Goal: Task Accomplishment & Management: Manage account settings

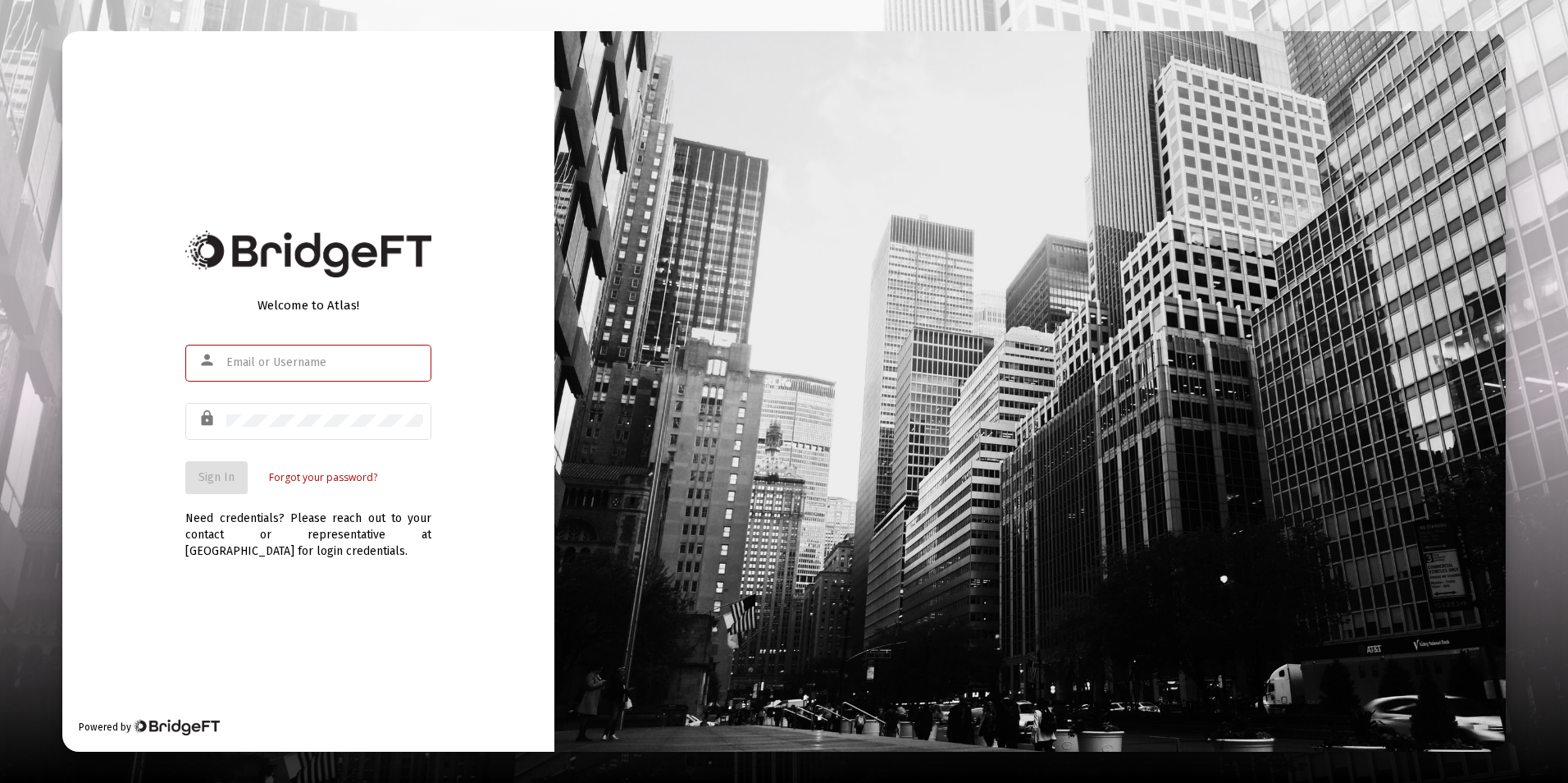
type input "[EMAIL_ADDRESS][DOMAIN_NAME]"
drag, startPoint x: 162, startPoint y: 511, endPoint x: 163, endPoint y: 501, distance: 10.0
click at [162, 508] on div "Welcome to Atlas! person [EMAIL_ADDRESS][DOMAIN_NAME] lock Sign In Forgot your …" at bounding box center [308, 391] width 492 height 721
click at [221, 470] on span "Sign In" at bounding box center [216, 477] width 36 height 14
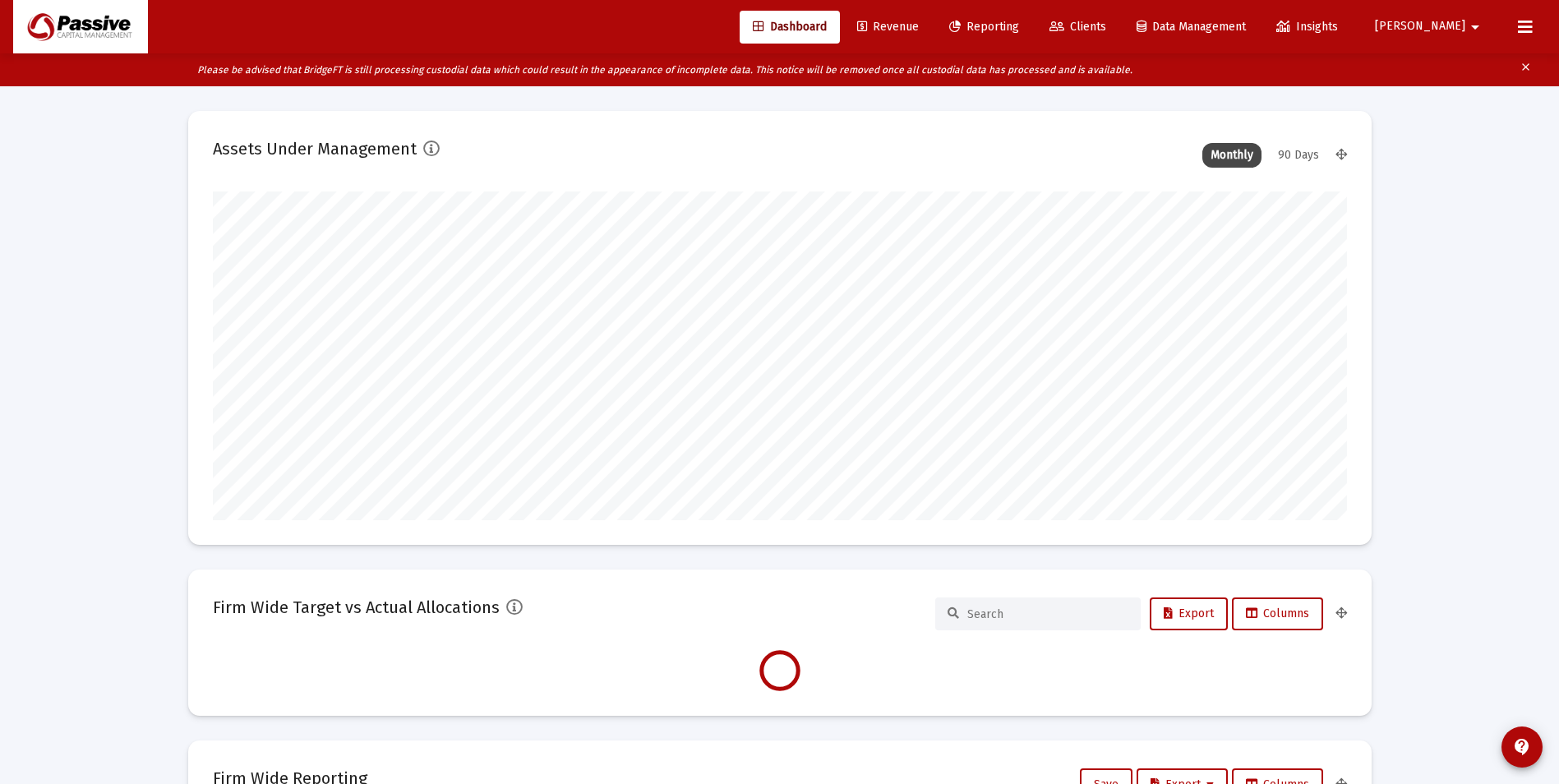
scroll to position [328, 611]
drag, startPoint x: 1520, startPoint y: 35, endPoint x: 1501, endPoint y: 46, distance: 22.0
click at [1519, 35] on icon at bounding box center [1524, 27] width 15 height 20
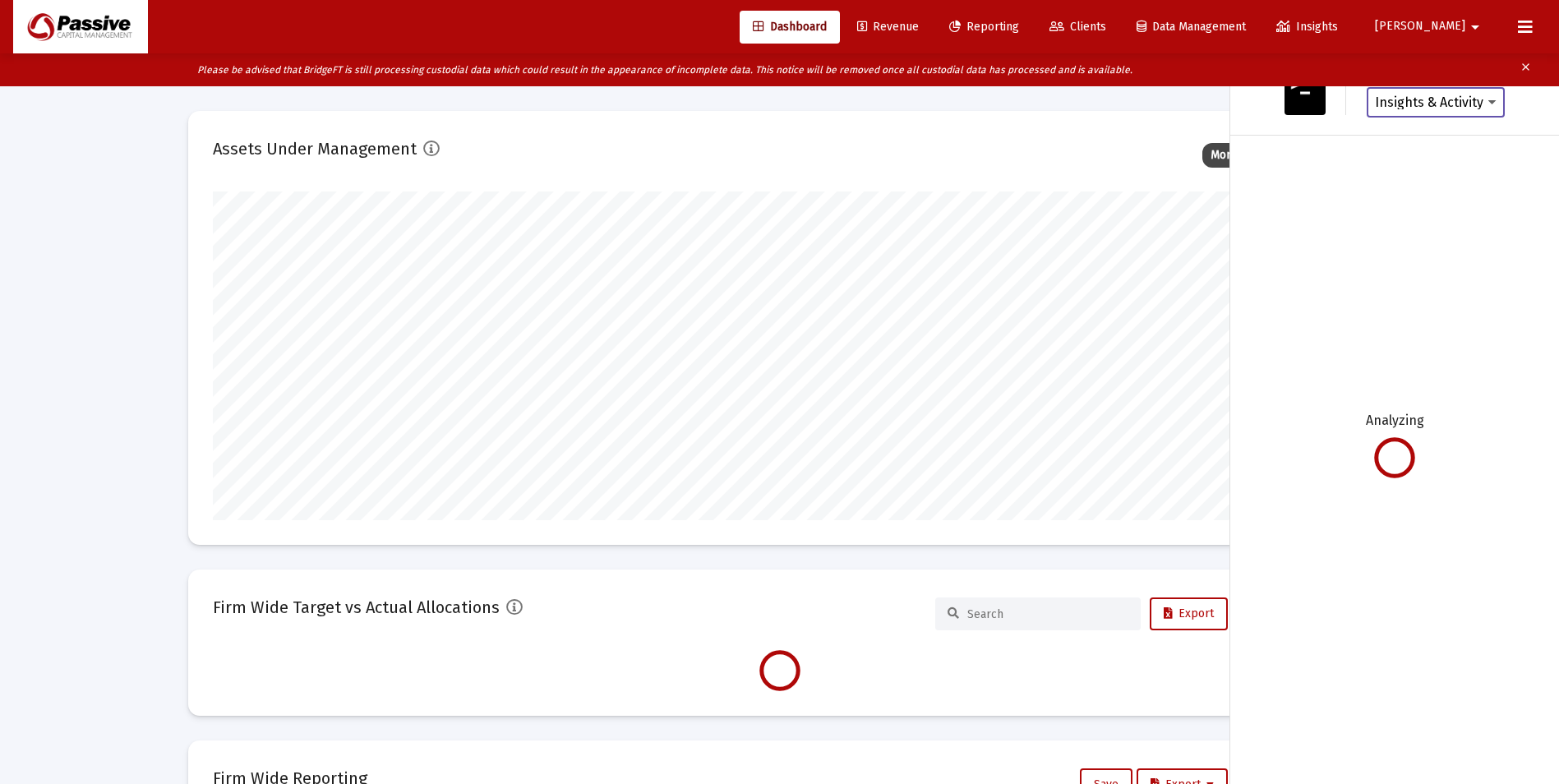
type input "[DATE]"
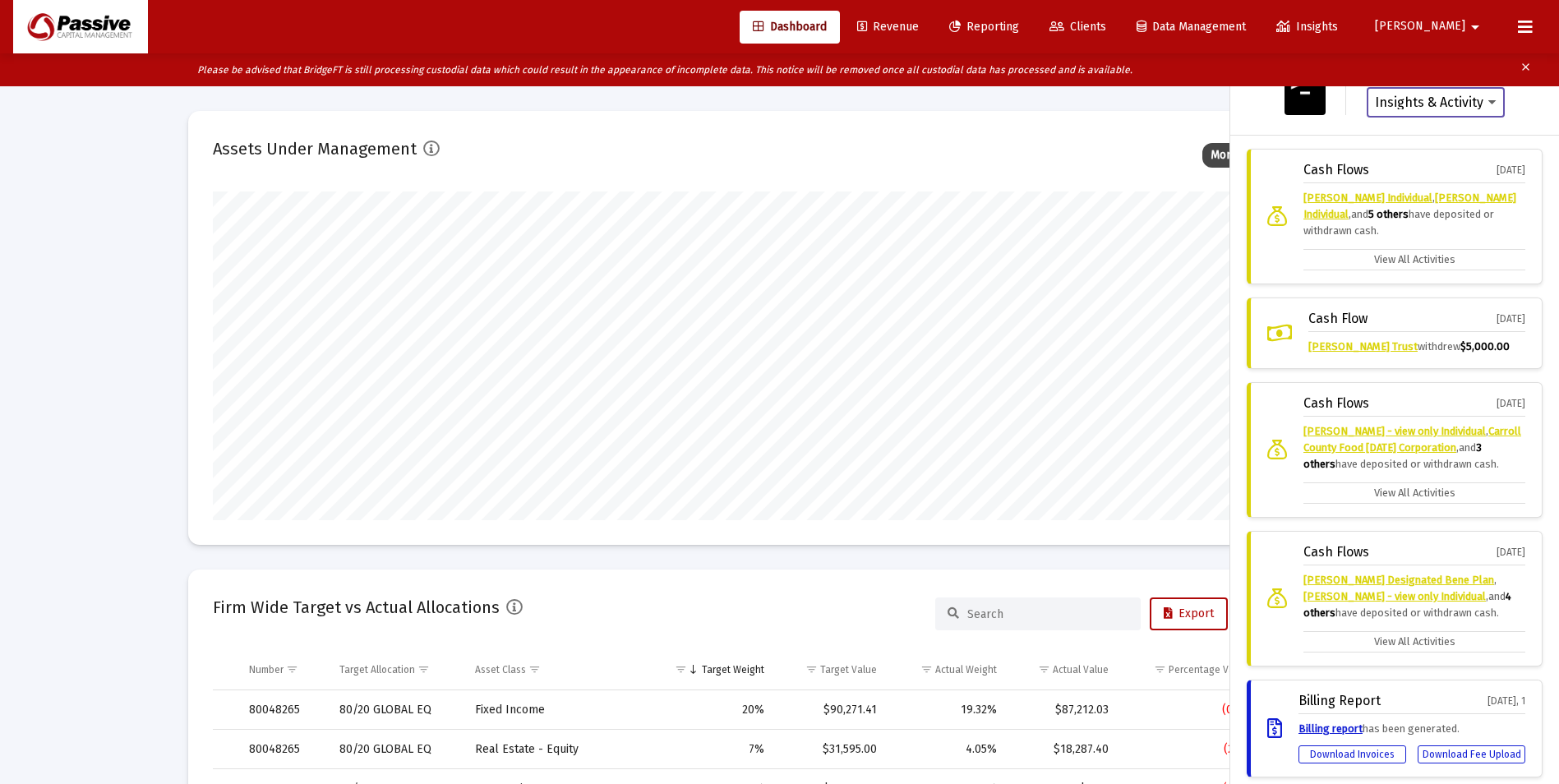
scroll to position [328, 530]
drag, startPoint x: 1375, startPoint y: 261, endPoint x: 1391, endPoint y: 277, distance: 22.6
click at [1375, 259] on label "View All Activities" at bounding box center [1414, 259] width 222 height 22
click at [0, 0] on input "View All Activities" at bounding box center [0, 0] width 0 height 0
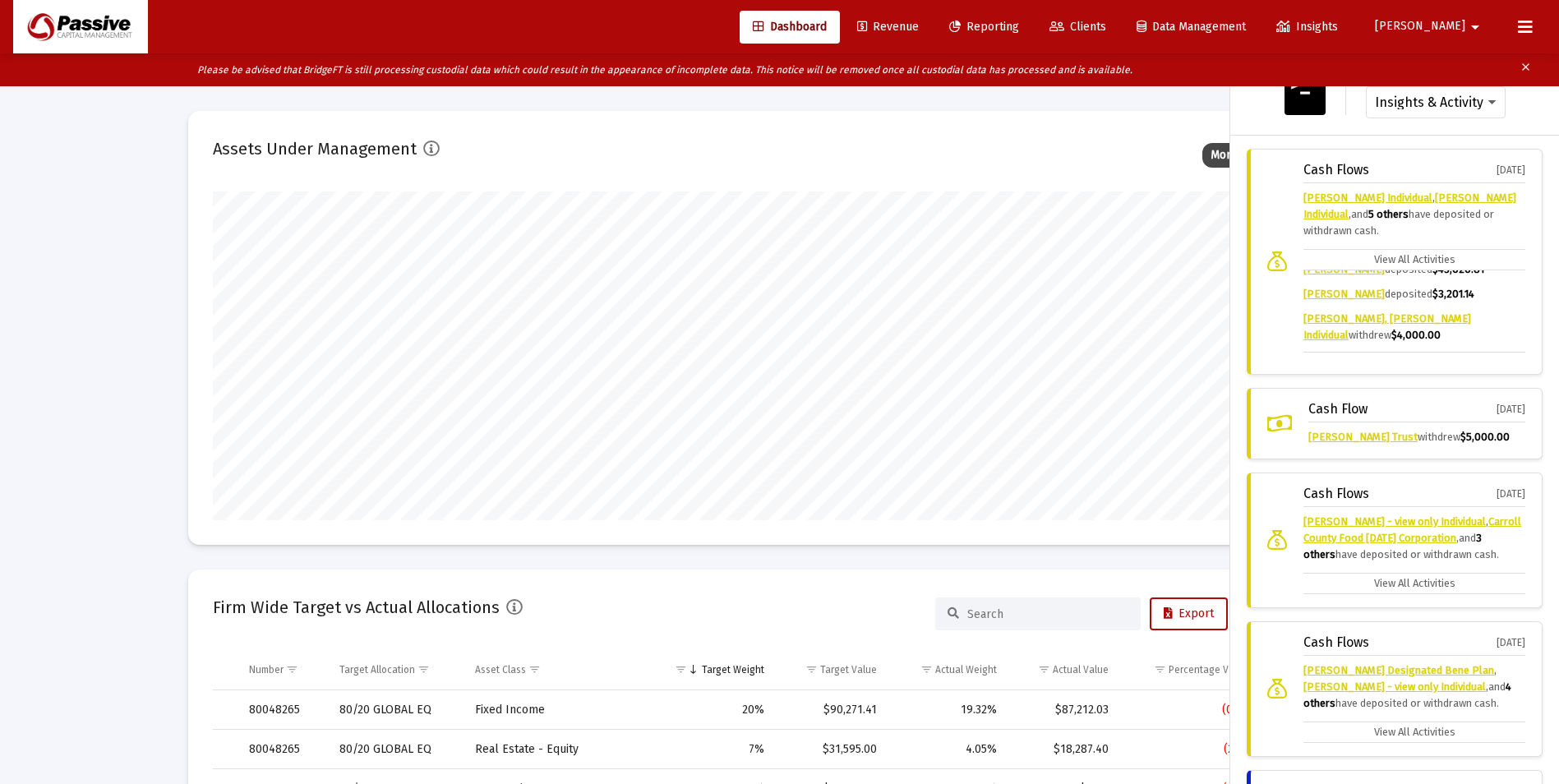
scroll to position [198, 0]
